Goal: Task Accomplishment & Management: Manage account settings

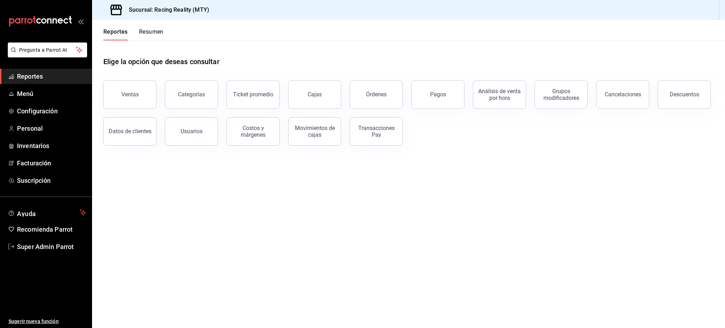
click at [43, 255] on ul "Sugerir nueva función" at bounding box center [46, 291] width 92 height 74
click at [43, 253] on link "Super Admin Parrot" at bounding box center [46, 246] width 92 height 15
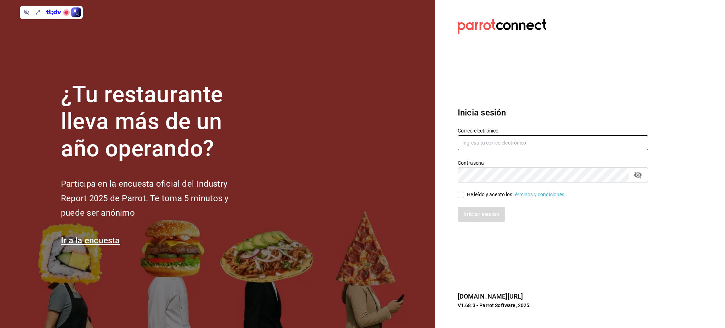
click at [482, 149] on input "text" at bounding box center [552, 142] width 190 height 15
paste input "sereia@qro.com Parr0tConnec7"
click at [516, 141] on input "sereia@qro.com Parr0tConnec7" at bounding box center [552, 142] width 190 height 15
type input "sereia@qro.com"
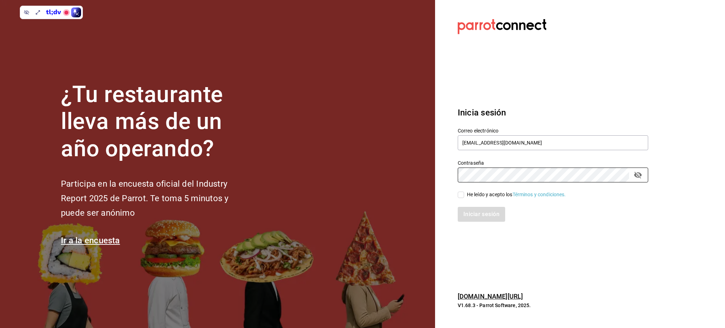
click at [485, 193] on div "He leído y acepto los Términos y condiciones." at bounding box center [516, 194] width 99 height 7
click at [464, 193] on input "He leído y acepto los Términos y condiciones." at bounding box center [460, 194] width 6 height 6
checkbox input "true"
click at [481, 213] on button "Iniciar sesión" at bounding box center [481, 214] width 48 height 15
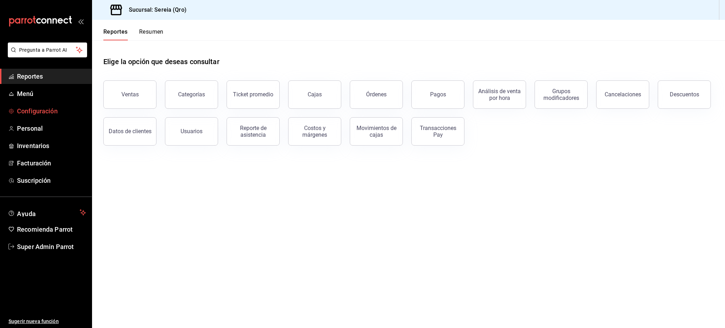
click at [40, 112] on span "Configuración" at bounding box center [51, 111] width 69 height 10
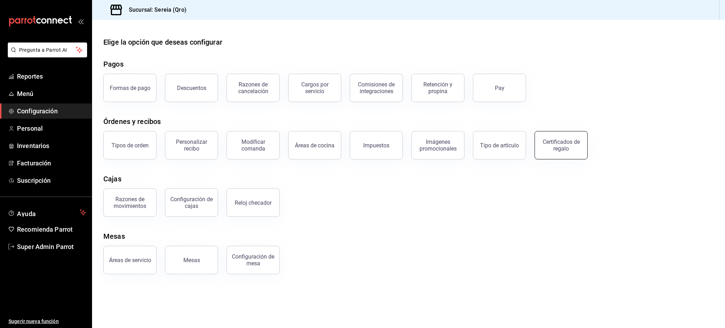
click at [542, 139] on div "Certificados de regalo" at bounding box center [561, 144] width 44 height 13
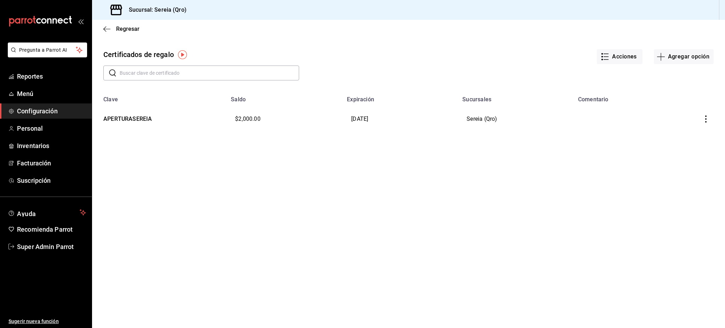
click at [706, 122] on icon "button" at bounding box center [705, 118] width 1 height 7
click at [675, 105] on li "Editar" at bounding box center [681, 101] width 63 height 17
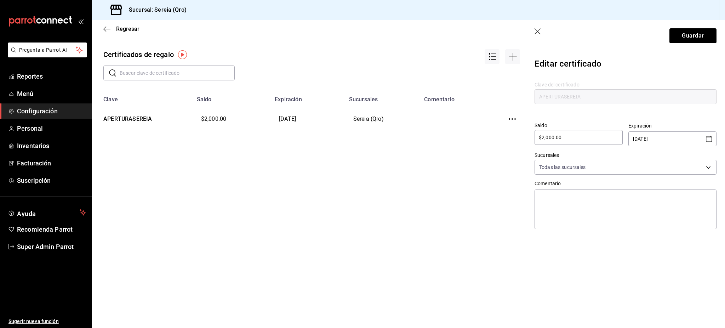
click at [710, 141] on icon "Open calendar" at bounding box center [708, 138] width 8 height 8
click at [702, 156] on icon "Next month" at bounding box center [705, 157] width 8 height 8
click at [691, 160] on icon "Previous month" at bounding box center [691, 157] width 8 height 8
click at [692, 156] on icon "Previous month" at bounding box center [691, 157] width 8 height 8
click at [706, 157] on icon "Next month" at bounding box center [705, 157] width 2 height 4
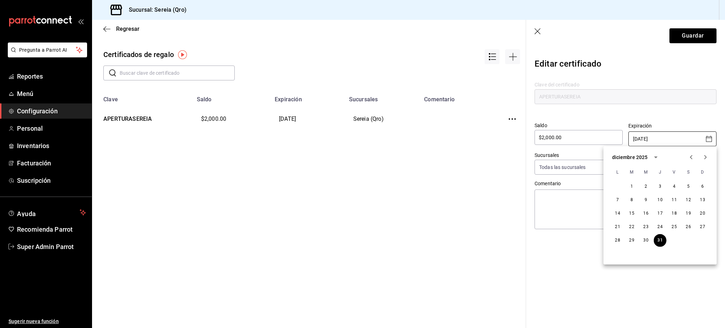
click at [706, 157] on icon "Next month" at bounding box center [705, 157] width 2 height 4
drag, startPoint x: 674, startPoint y: 186, endPoint x: 686, endPoint y: 159, distance: 29.3
click at [686, 159] on div "[DATE] L M M J V S D 1 2 3 4 5 6 7 8 9 10 11 12 13 14 15 16 17 18 19 20 21 22 2…" at bounding box center [659, 205] width 113 height 118
click at [670, 187] on button "1" at bounding box center [674, 186] width 13 height 13
type input "[DATE]"
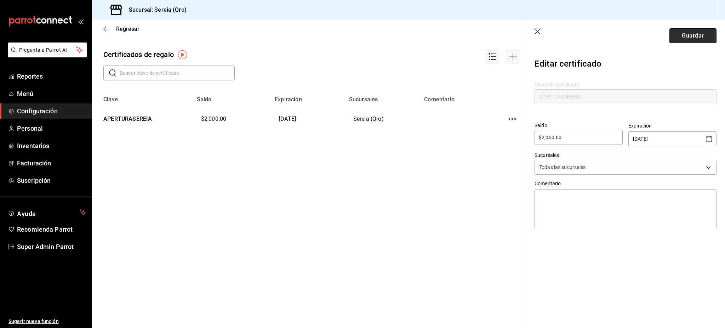
click at [694, 42] on button "Guardar" at bounding box center [692, 35] width 47 height 15
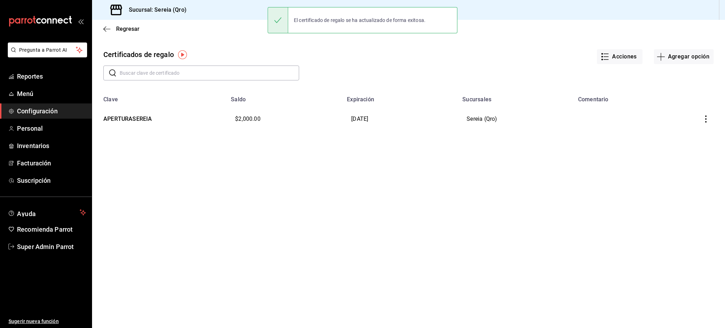
click at [707, 122] on icon "button" at bounding box center [705, 118] width 7 height 7
click at [677, 103] on span "Editar" at bounding box center [669, 102] width 23 height 6
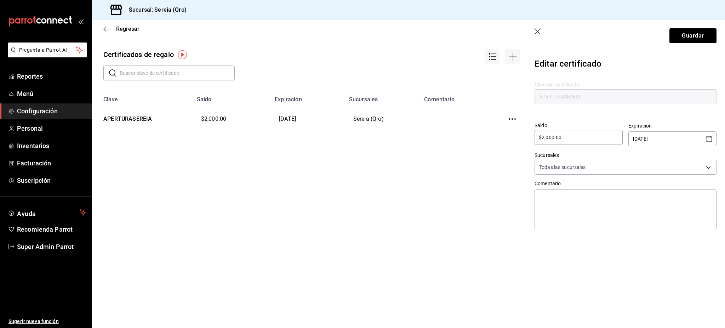
click at [704, 140] on icon "Open calendar" at bounding box center [708, 138] width 8 height 8
click at [692, 159] on icon "Previous month" at bounding box center [691, 157] width 8 height 8
click at [661, 241] on button "31" at bounding box center [659, 240] width 13 height 13
type input "[DATE]"
click at [687, 37] on button "Guardar" at bounding box center [692, 35] width 47 height 15
